Goal: Information Seeking & Learning: Learn about a topic

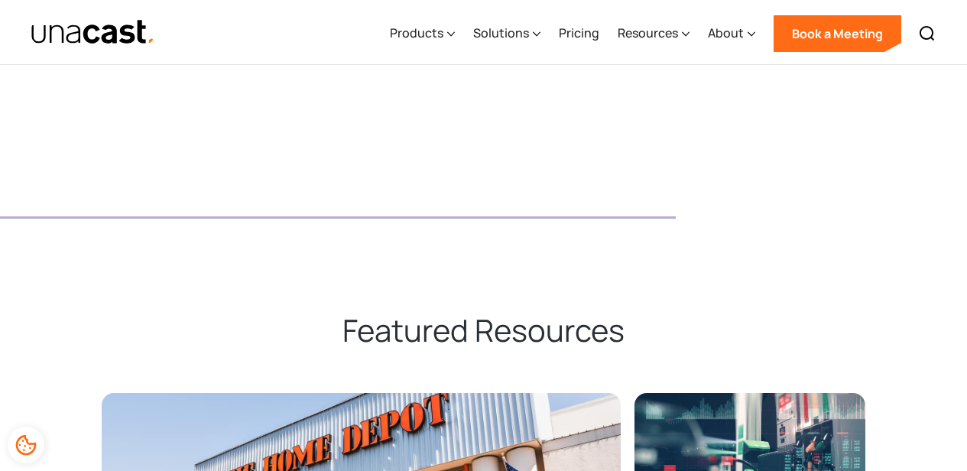
scroll to position [3364, 0]
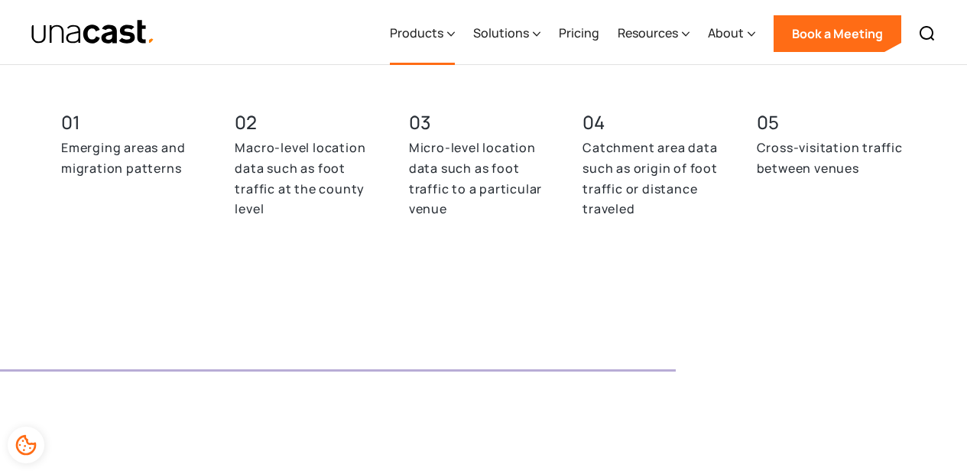
click at [436, 28] on div "Products" at bounding box center [417, 33] width 54 height 18
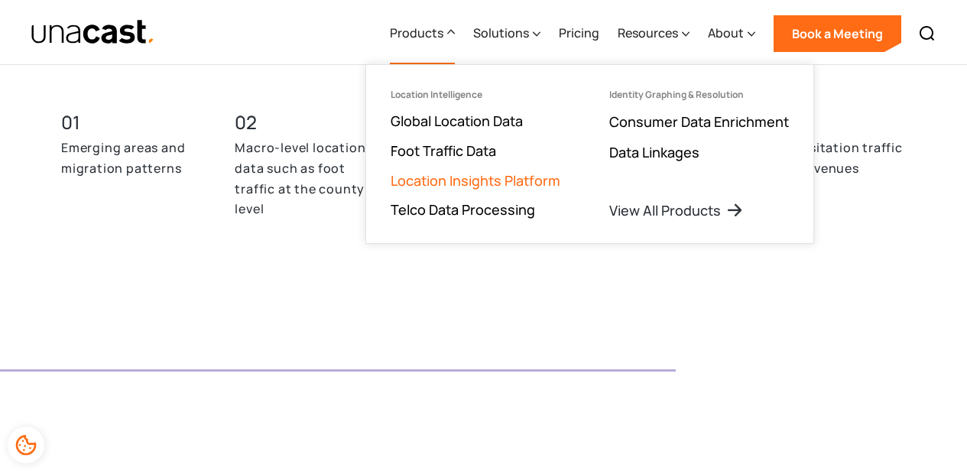
click at [453, 183] on link "Location Insights Platform" at bounding box center [476, 180] width 170 height 18
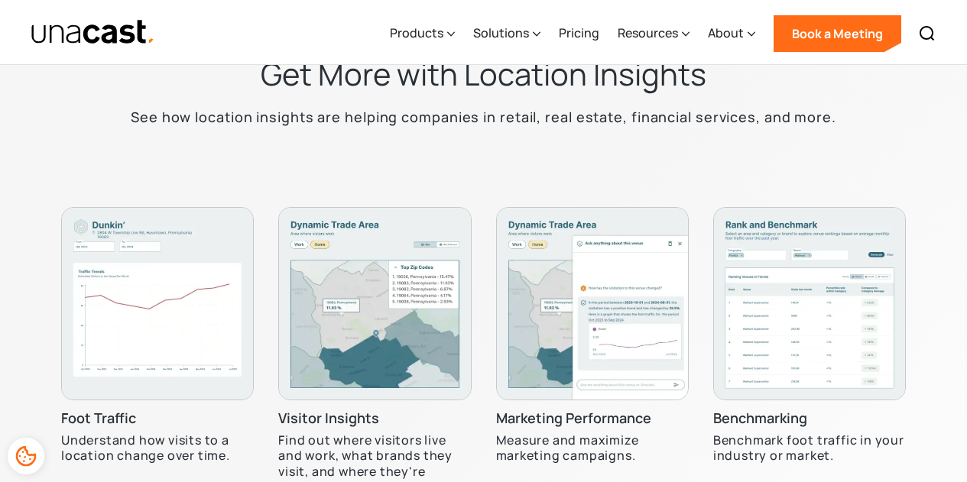
scroll to position [4205, 0]
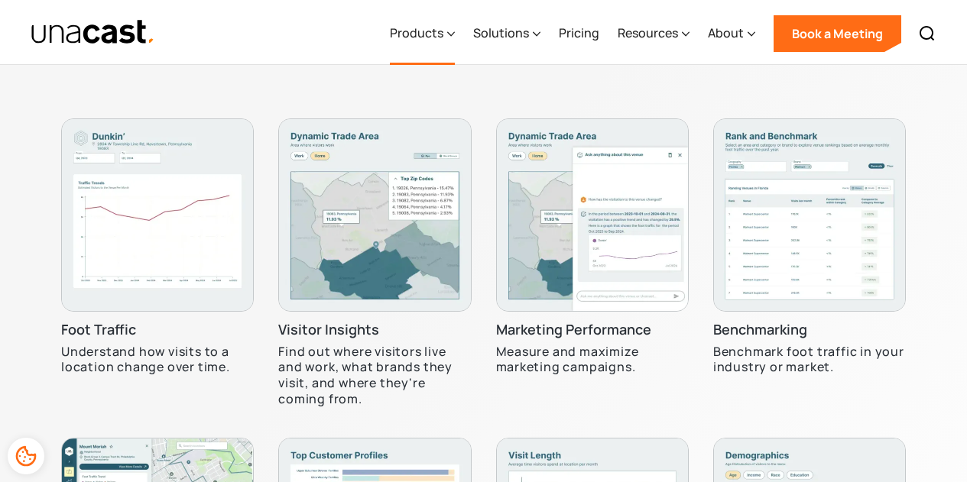
click at [439, 26] on div "Products" at bounding box center [417, 33] width 54 height 18
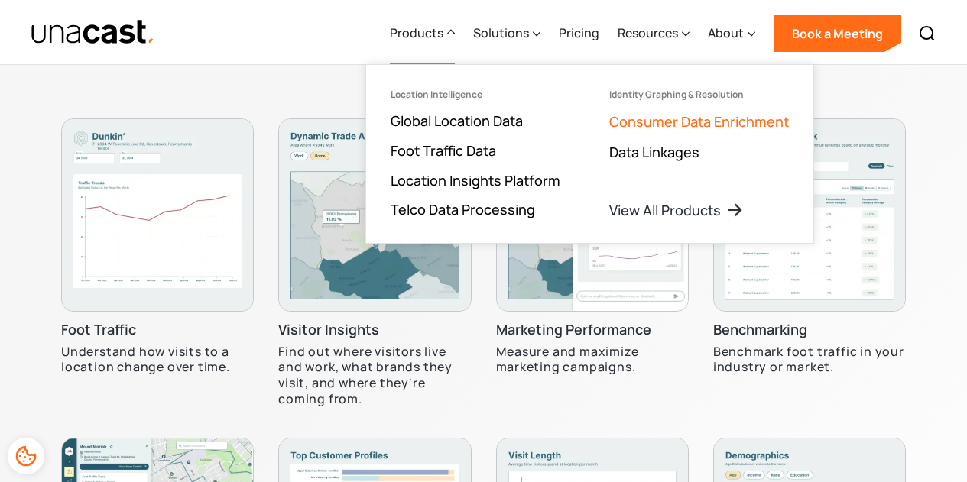
click at [739, 120] on link "Consumer Data Enrichment" at bounding box center [699, 121] width 180 height 18
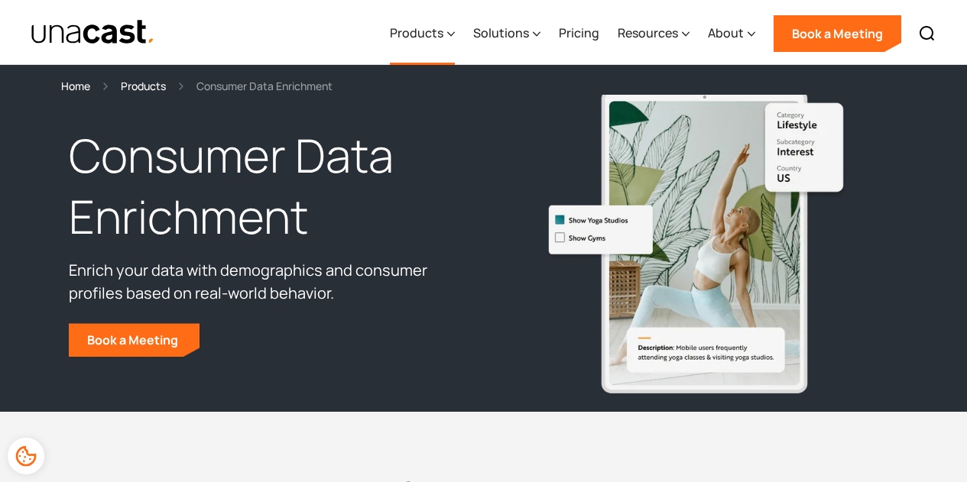
click at [428, 34] on div "Products" at bounding box center [417, 33] width 54 height 18
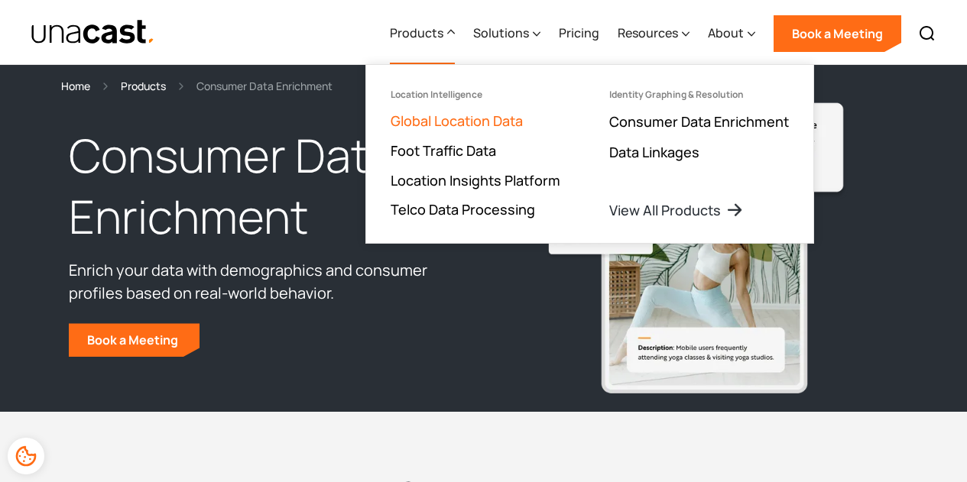
click at [437, 119] on link "Global Location Data" at bounding box center [457, 121] width 132 height 18
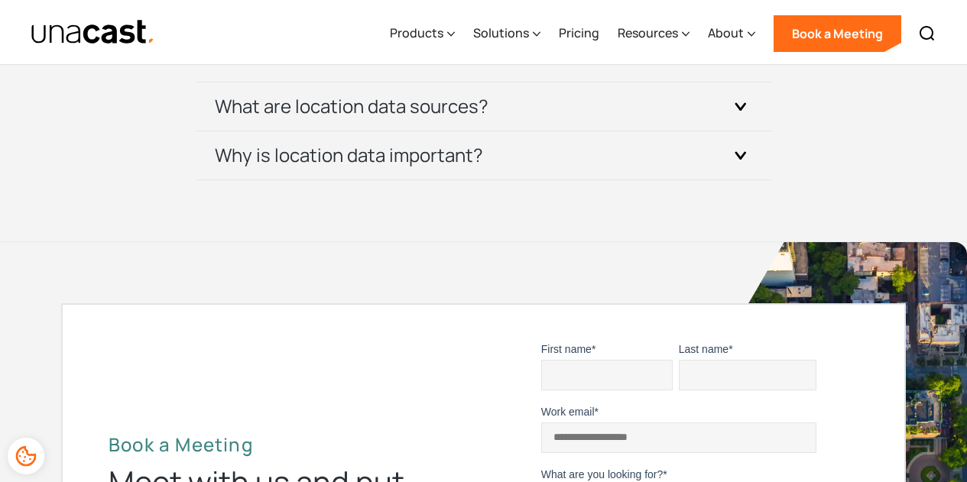
scroll to position [4817, 0]
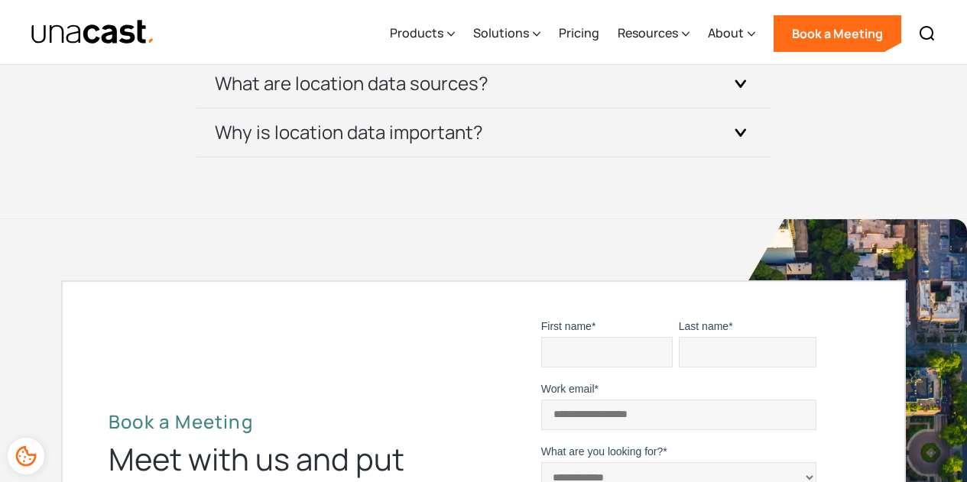
click at [125, 26] on img "home" at bounding box center [93, 32] width 125 height 27
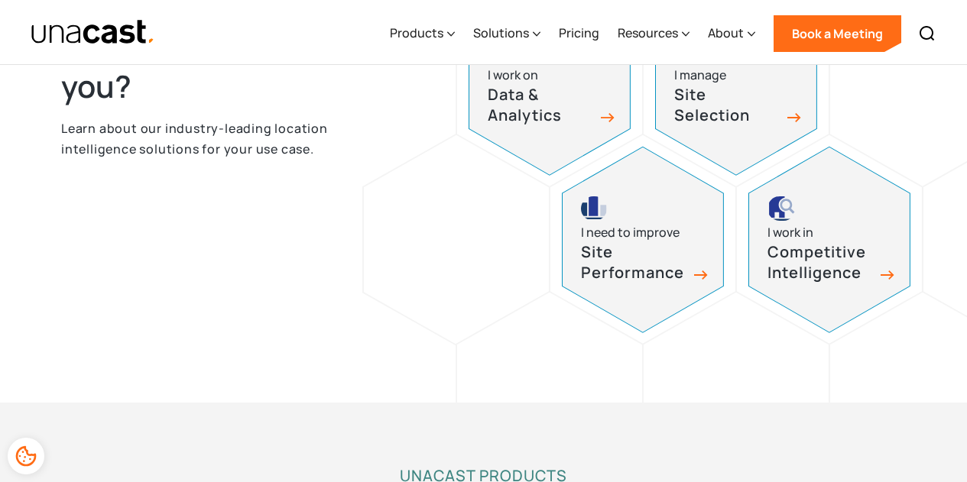
scroll to position [841, 0]
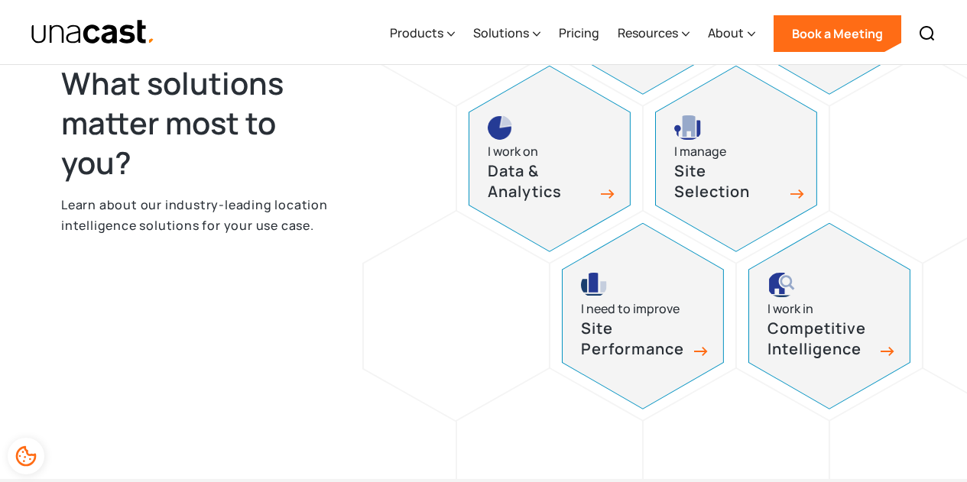
click at [703, 156] on div "I manage" at bounding box center [700, 151] width 52 height 21
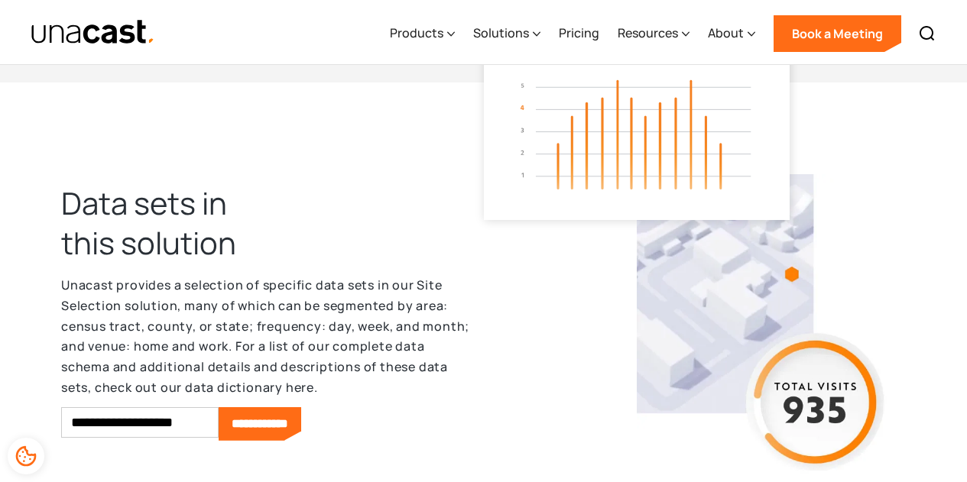
scroll to position [3746, 0]
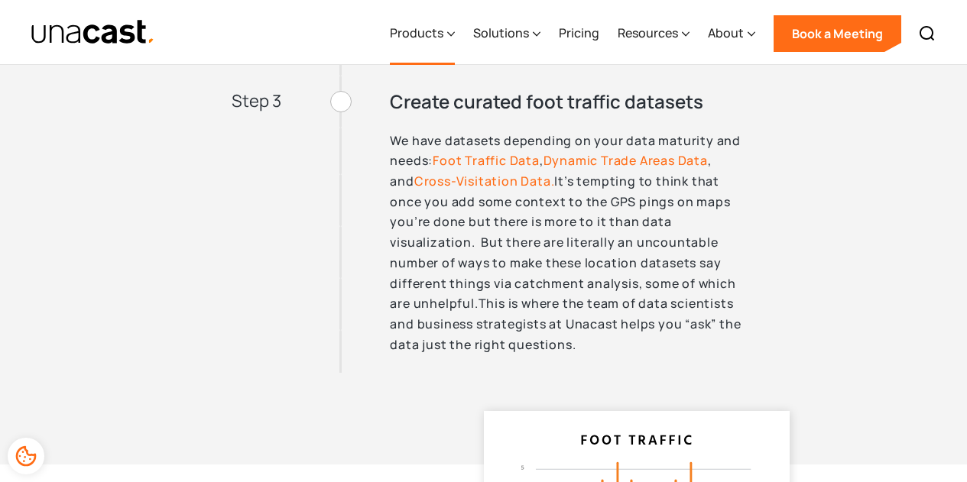
click at [425, 28] on div "Products" at bounding box center [417, 33] width 54 height 18
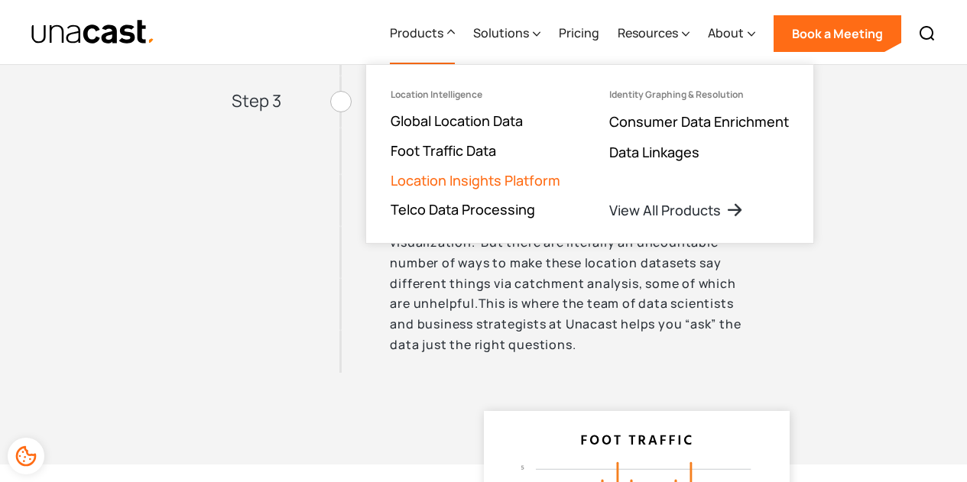
click at [464, 180] on link "Location Insights Platform" at bounding box center [476, 180] width 170 height 18
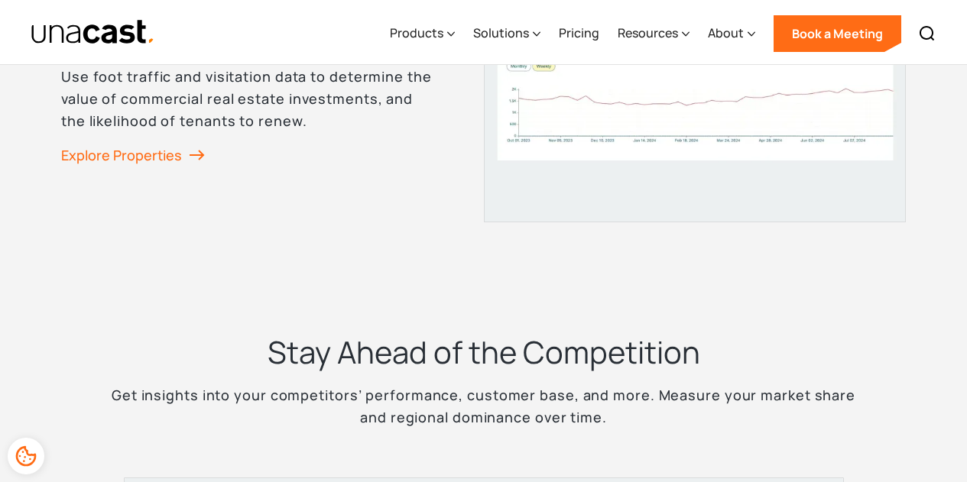
scroll to position [2599, 0]
